Goal: Check status

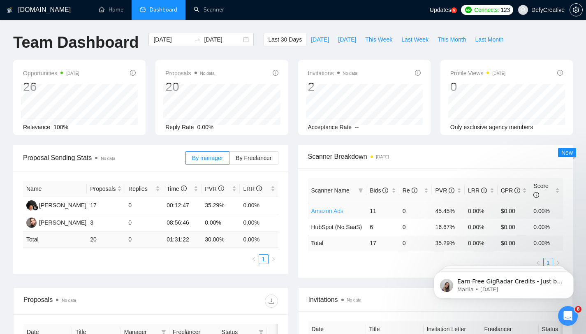
click at [326, 214] on link "Amazon Ads" at bounding box center [327, 211] width 33 height 7
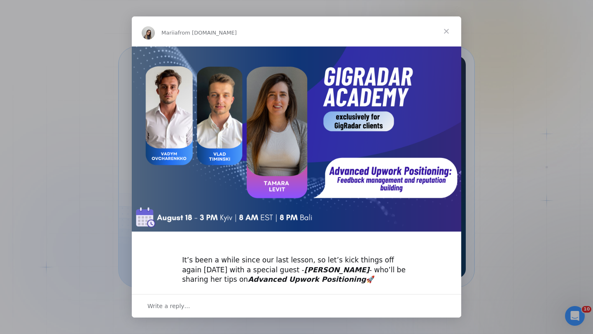
click at [448, 30] on span "Close" at bounding box center [446, 31] width 30 height 30
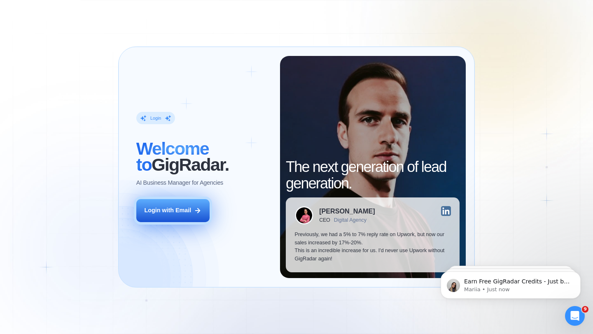
click at [182, 214] on div "Login with Email" at bounding box center [167, 211] width 47 height 8
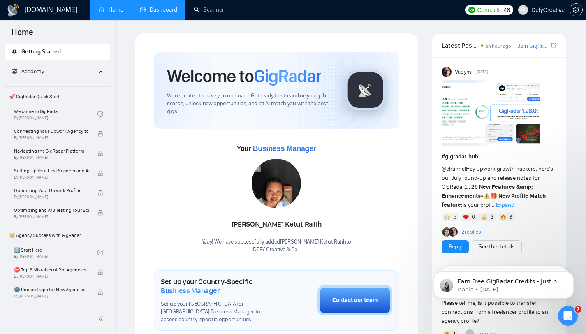
click at [163, 9] on link "Dashboard" at bounding box center [158, 9] width 37 height 7
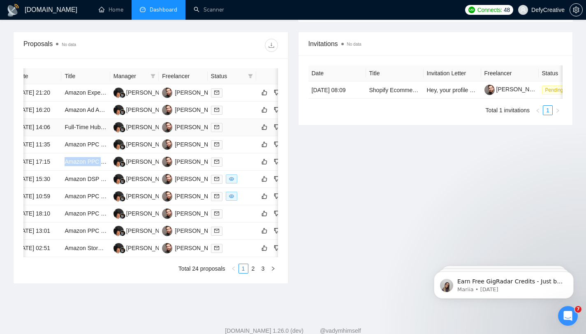
scroll to position [256, 0]
